Goal: Find specific page/section: Find specific page/section

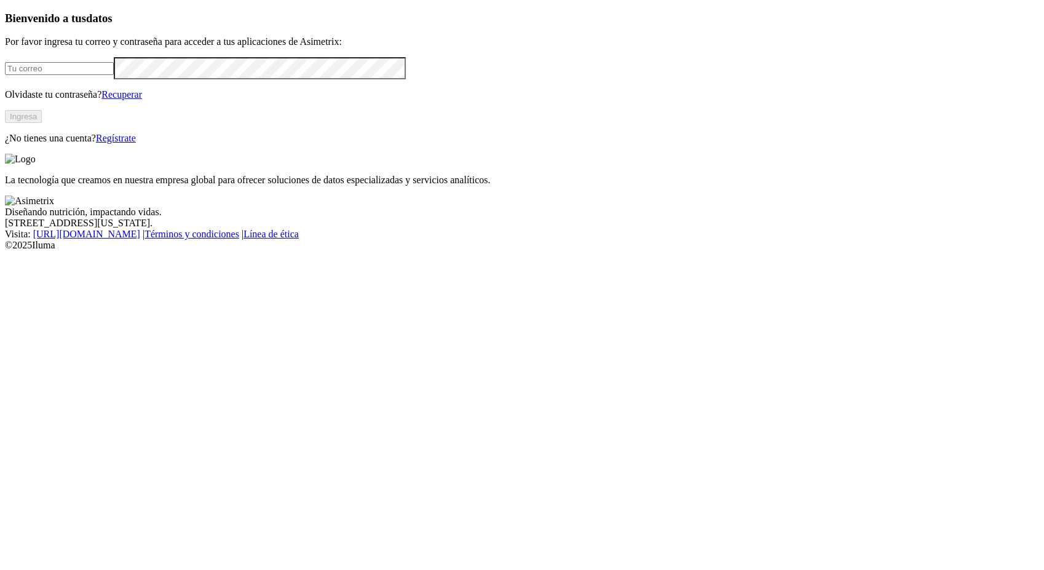
type input "[PERSON_NAME][EMAIL_ADDRESS][PERSON_NAME][DOMAIN_NAME]"
click at [42, 123] on button "Ingresa" at bounding box center [23, 116] width 37 height 13
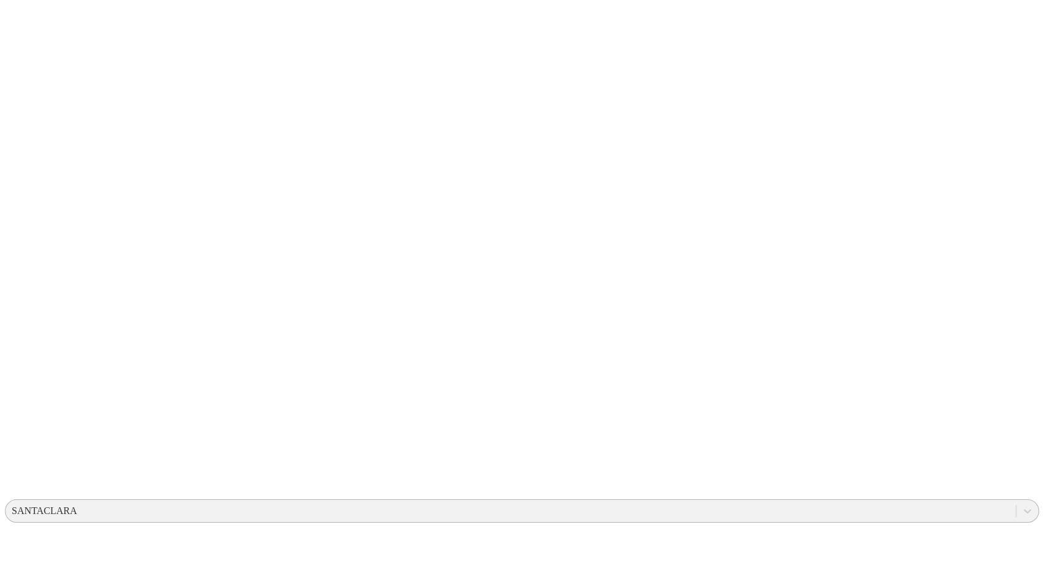
click at [77, 506] on div "SANTACLARA" at bounding box center [44, 511] width 65 height 11
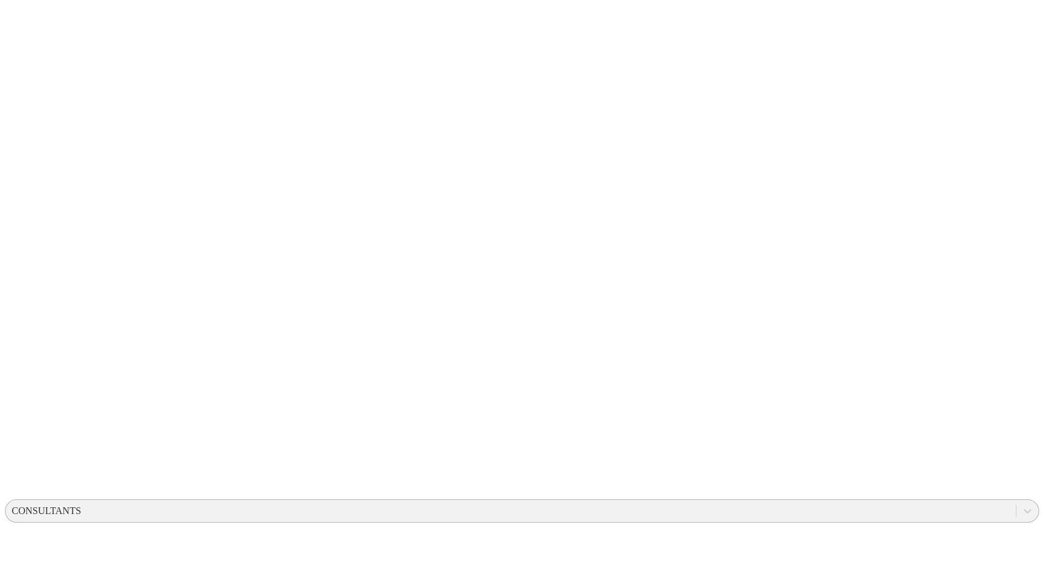
click at [807, 502] on div "CONSULTANTS" at bounding box center [511, 511] width 1011 height 18
